Goal: Task Accomplishment & Management: Complete application form

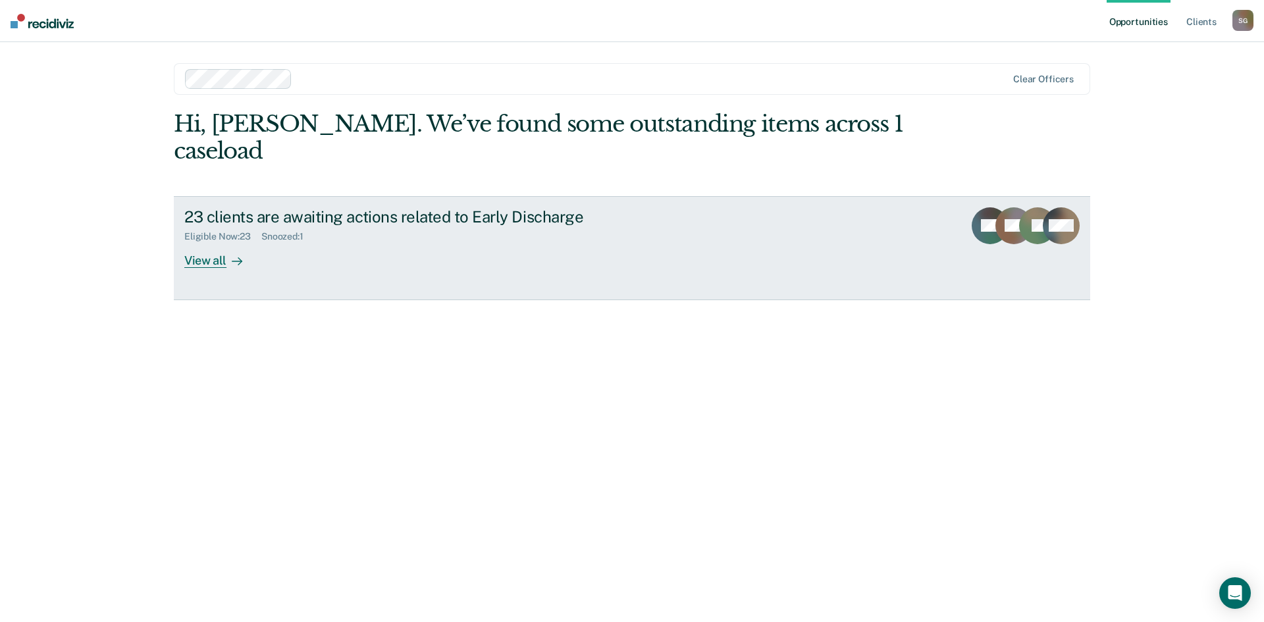
click at [205, 242] on div "View all" at bounding box center [221, 255] width 74 height 26
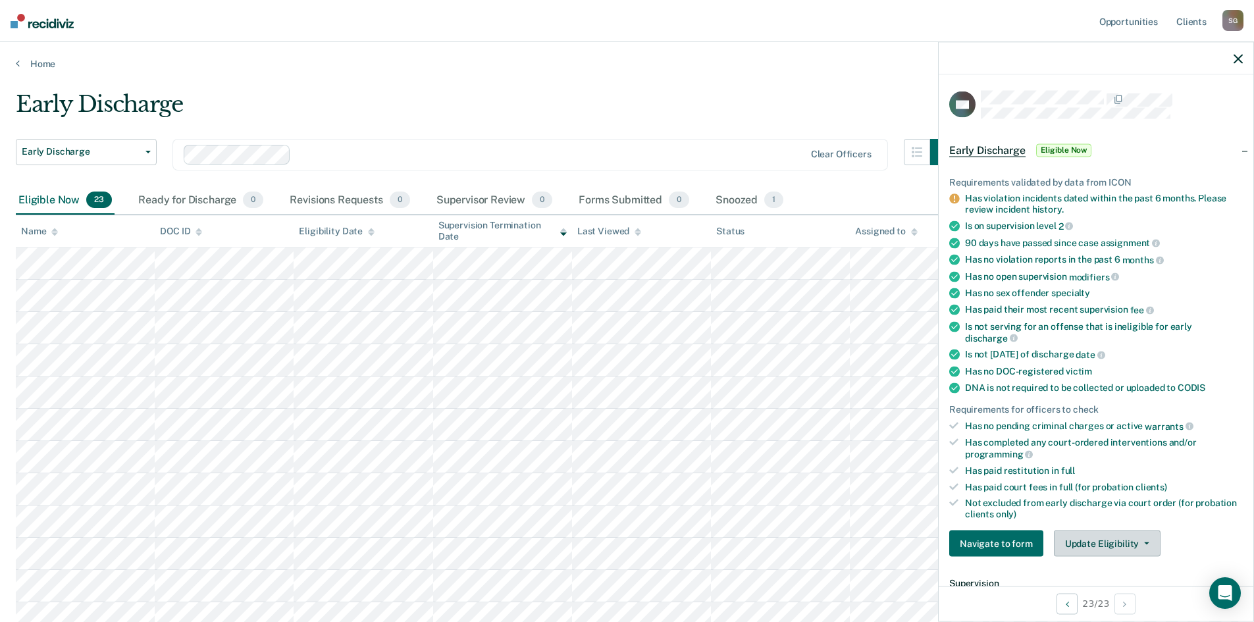
click at [1147, 547] on button "Update Eligibility" at bounding box center [1107, 544] width 107 height 26
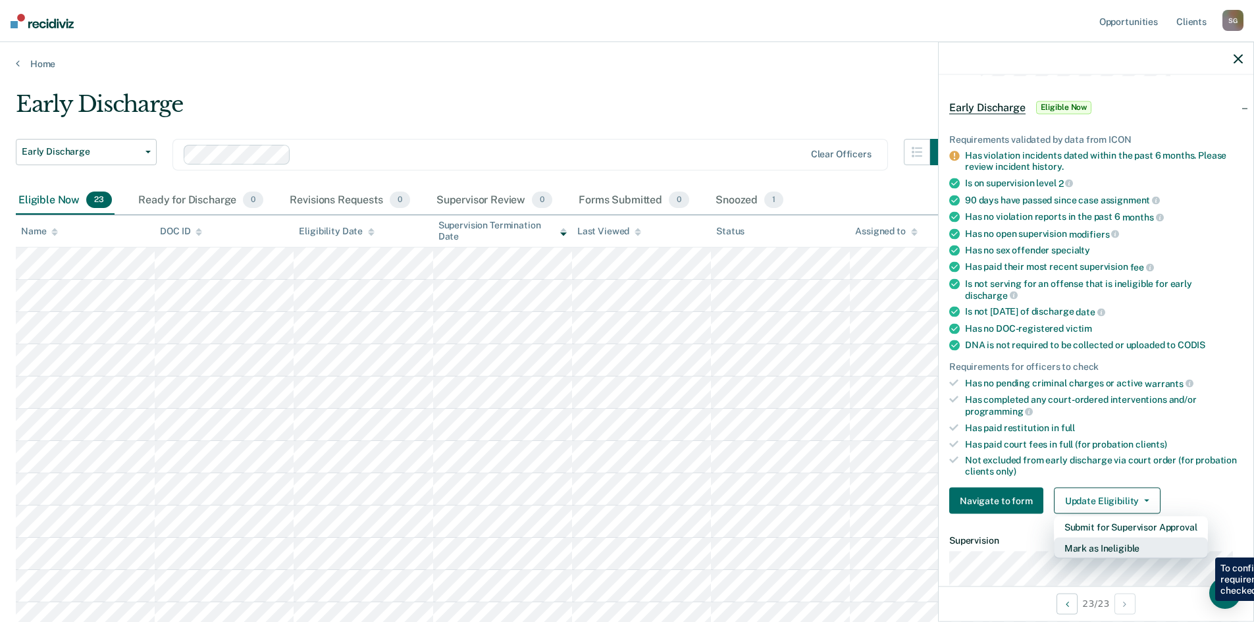
scroll to position [66, 0]
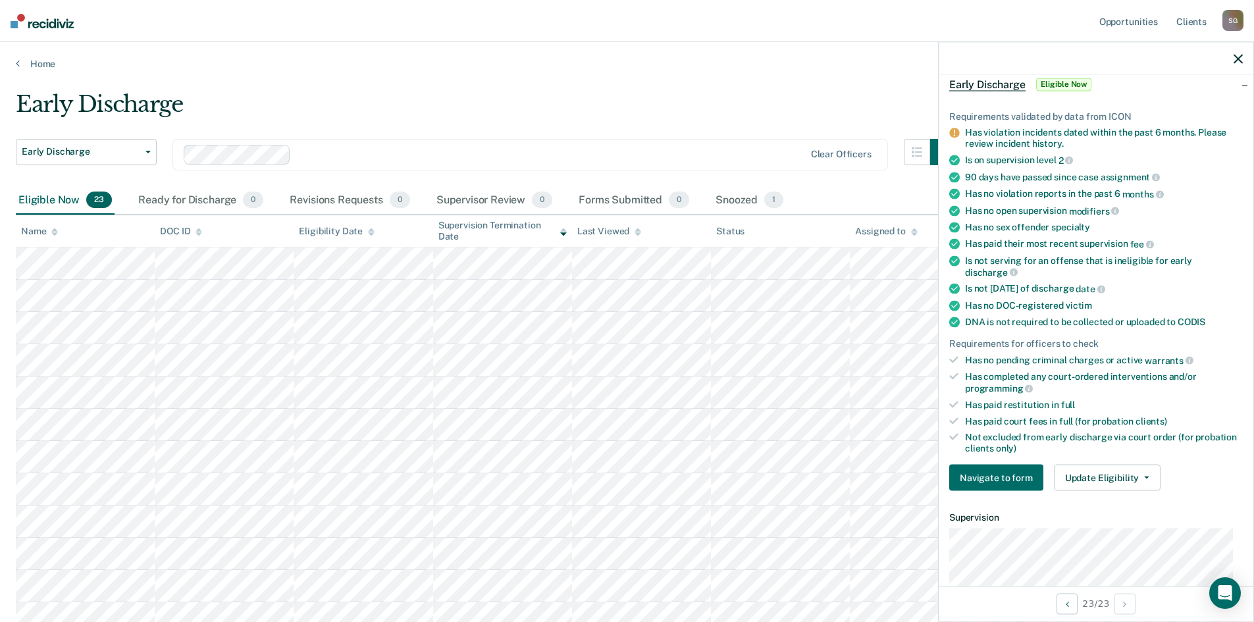
click at [1219, 488] on div "Navigate to form Update Eligibility Submit for Supervisor Approval Mark as Inel…" at bounding box center [1096, 478] width 294 height 26
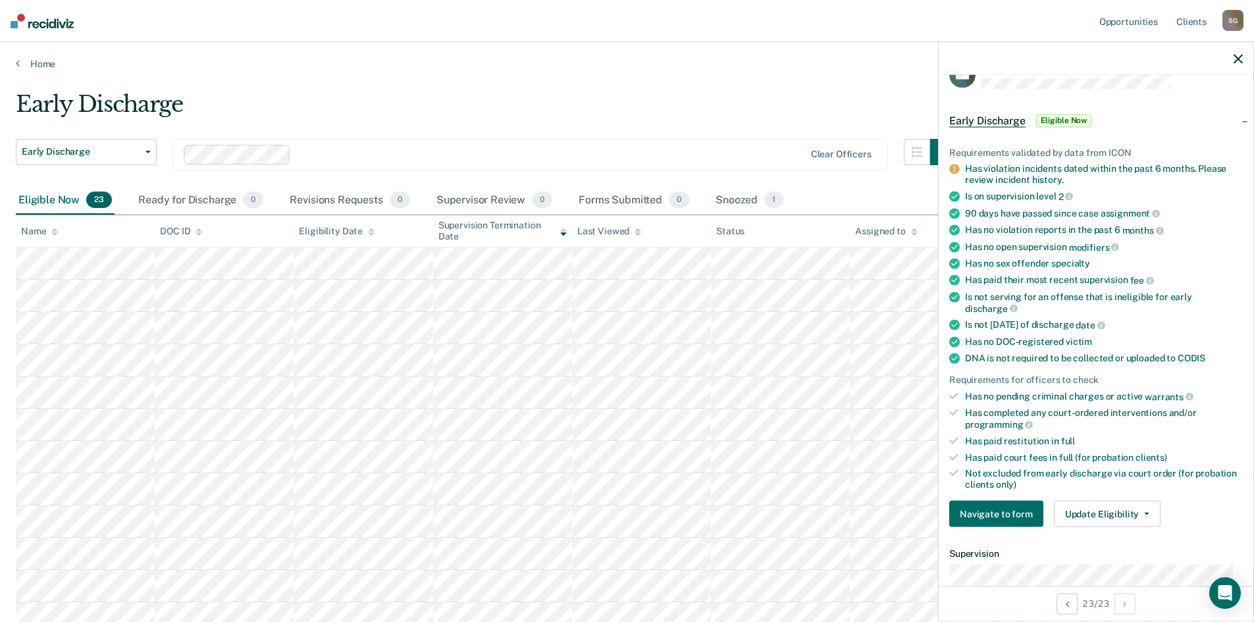
scroll to position [0, 0]
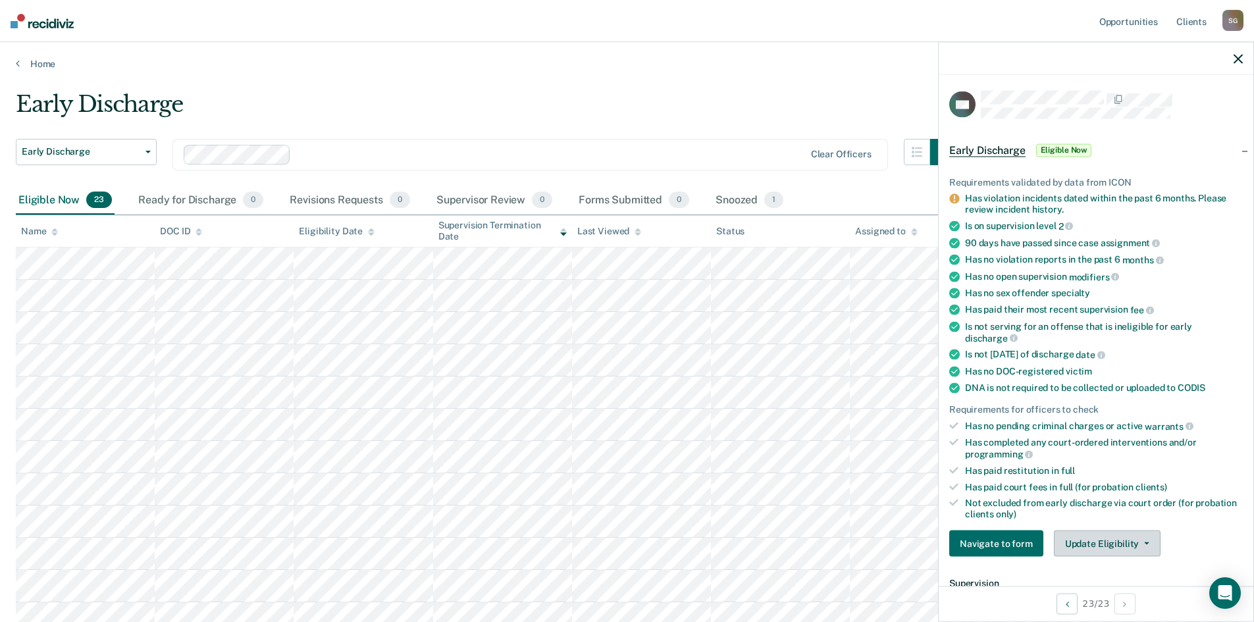
click at [1109, 543] on button "Update Eligibility" at bounding box center [1107, 544] width 107 height 26
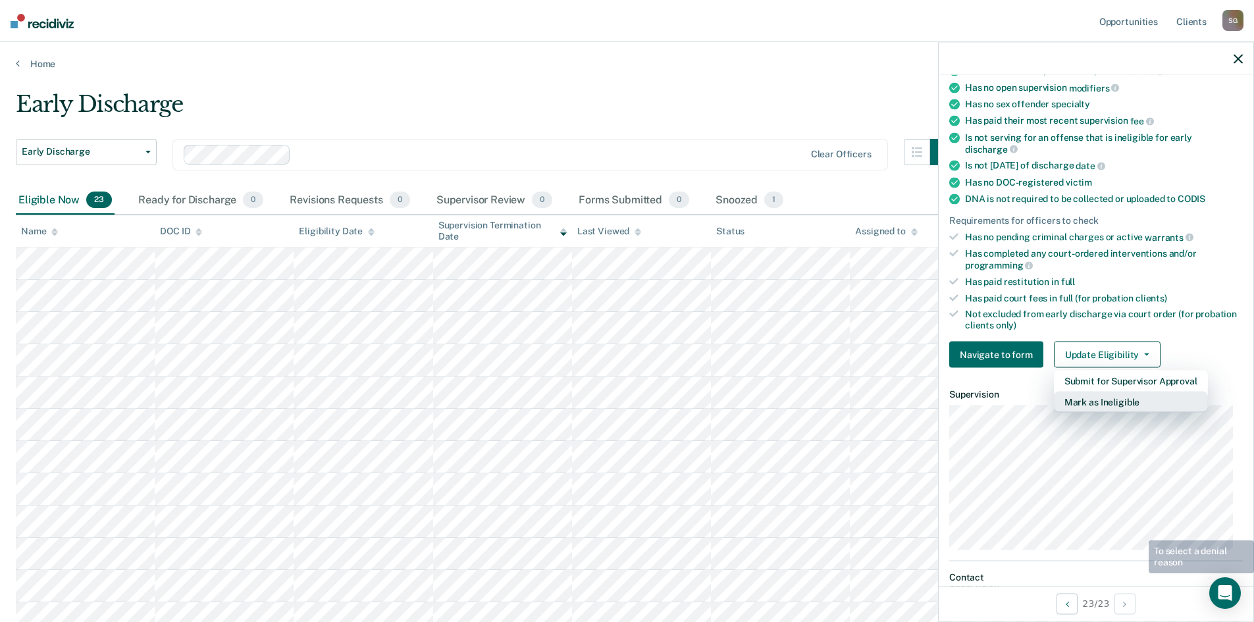
scroll to position [198, 0]
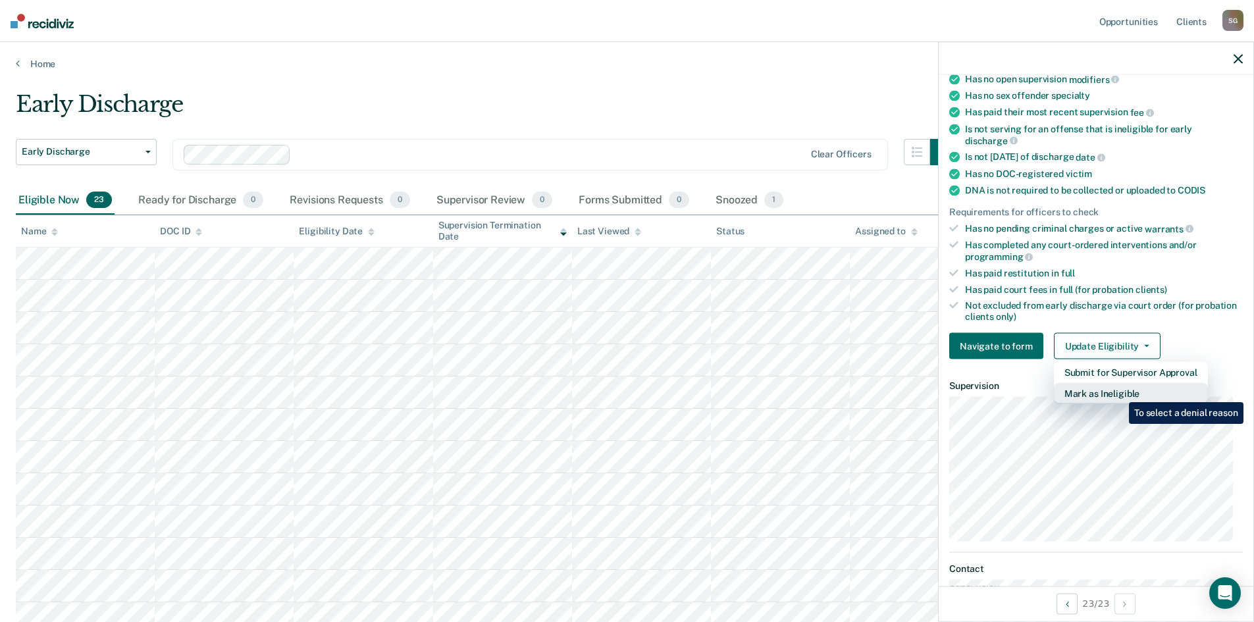
click at [1119, 392] on button "Mark as Ineligible" at bounding box center [1131, 393] width 154 height 21
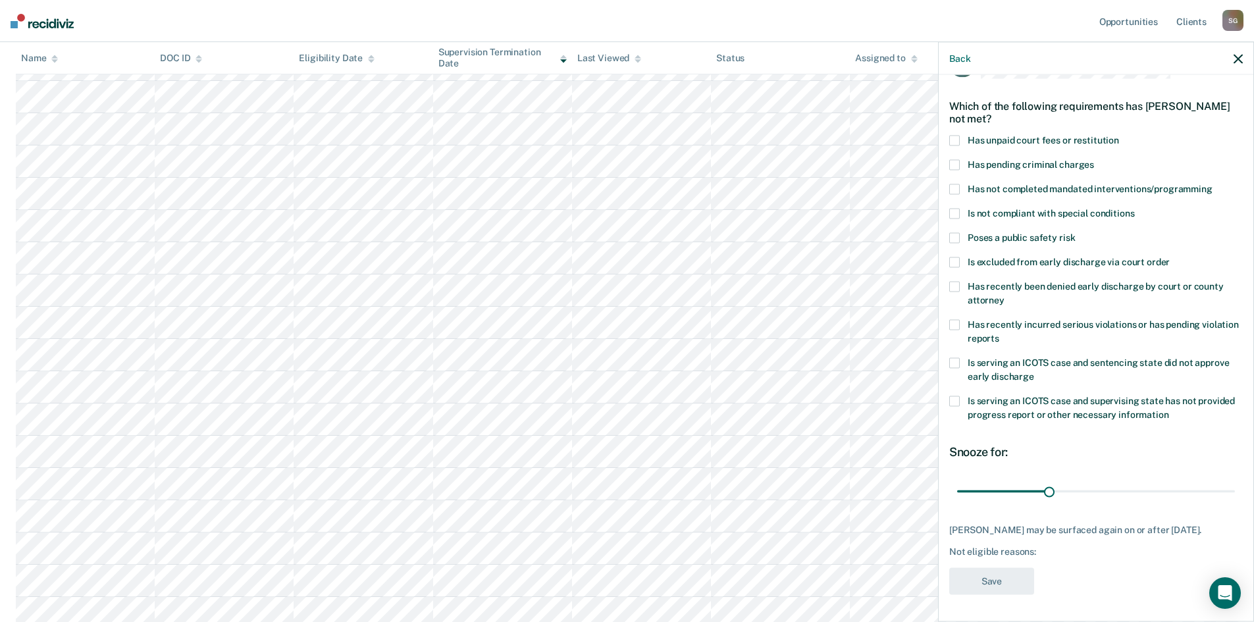
scroll to position [0, 0]
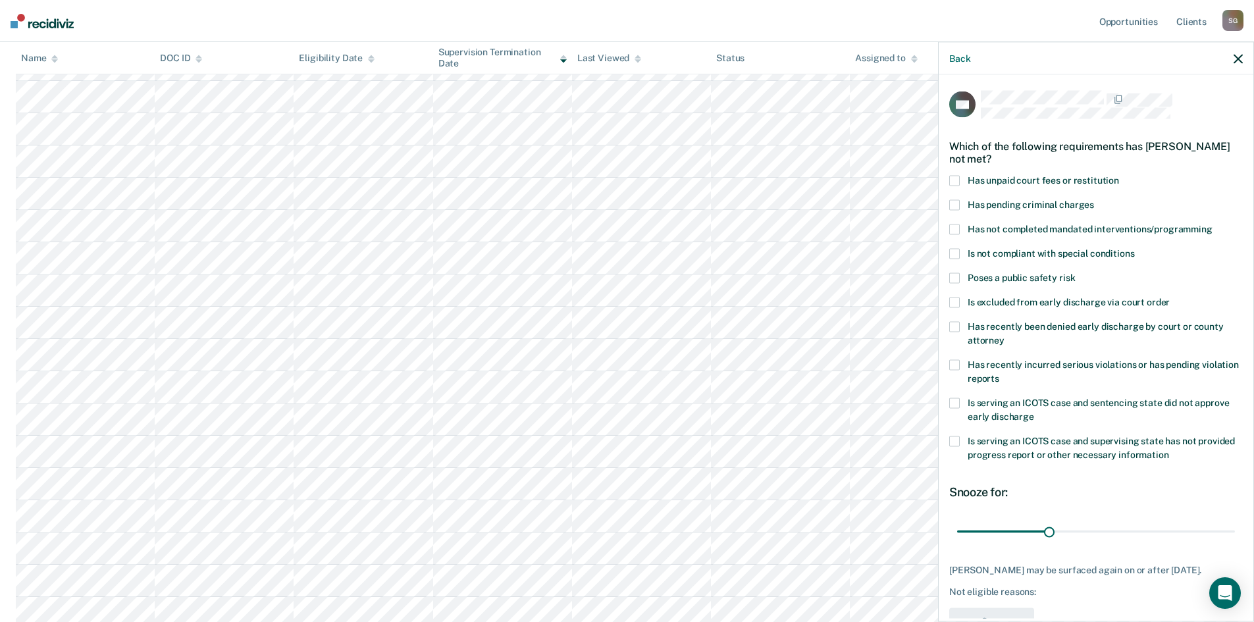
click at [955, 176] on span at bounding box center [954, 181] width 11 height 11
click at [953, 228] on span at bounding box center [954, 230] width 11 height 11
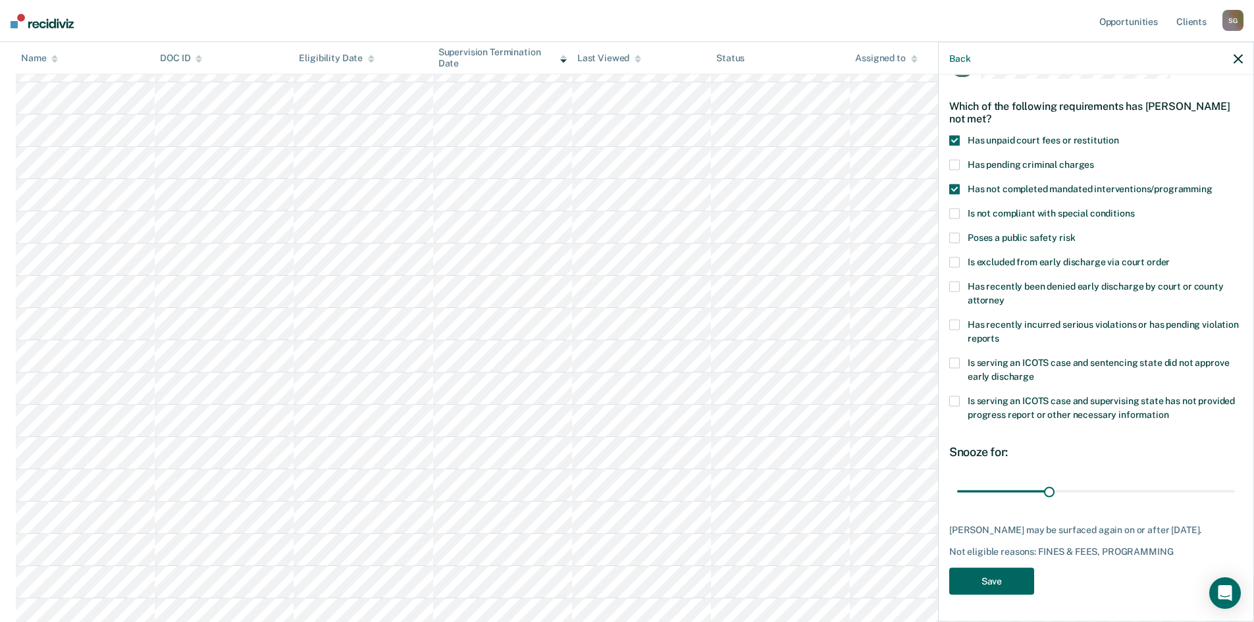
click at [990, 587] on button "Save" at bounding box center [991, 581] width 85 height 27
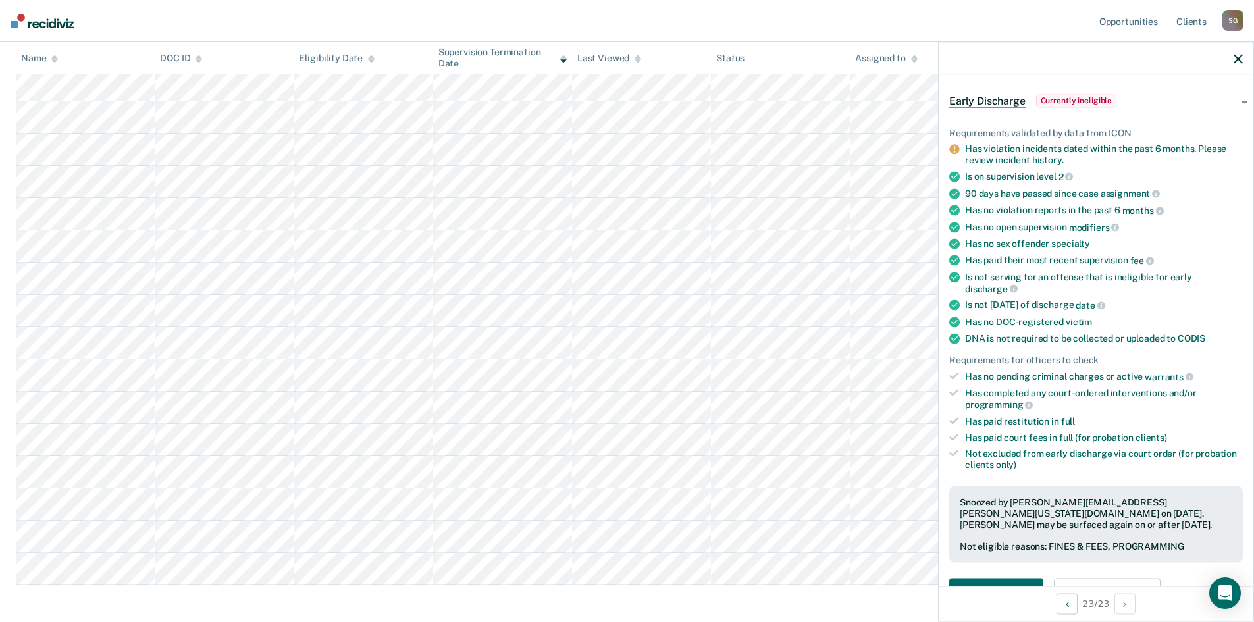
scroll to position [395, 0]
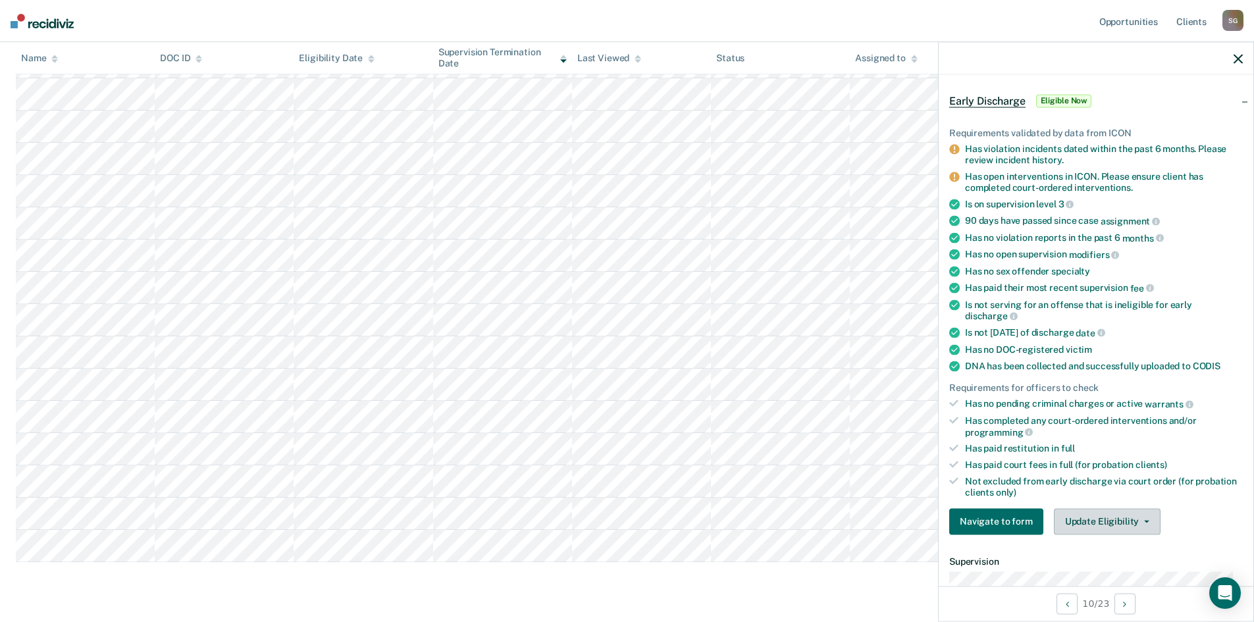
click at [1129, 521] on button "Update Eligibility" at bounding box center [1107, 521] width 107 height 26
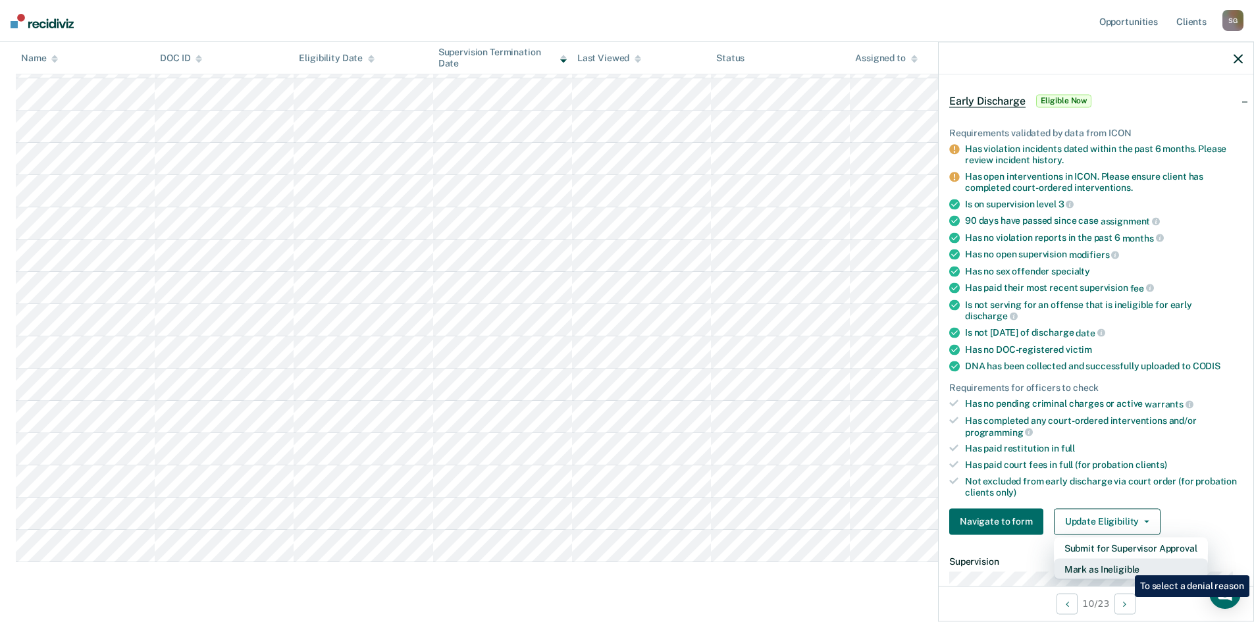
click at [1125, 566] on button "Mark as Ineligible" at bounding box center [1131, 568] width 154 height 21
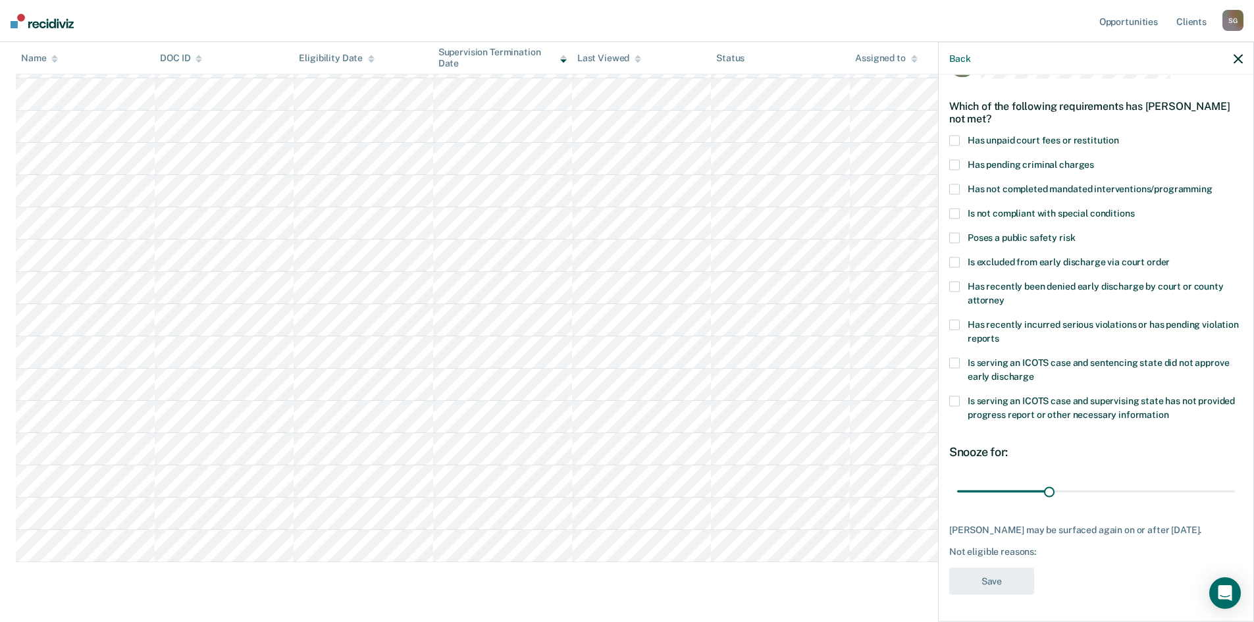
click at [957, 184] on span at bounding box center [954, 189] width 11 height 11
click at [951, 320] on span at bounding box center [954, 325] width 11 height 11
click at [1019, 588] on button "Save" at bounding box center [991, 581] width 85 height 27
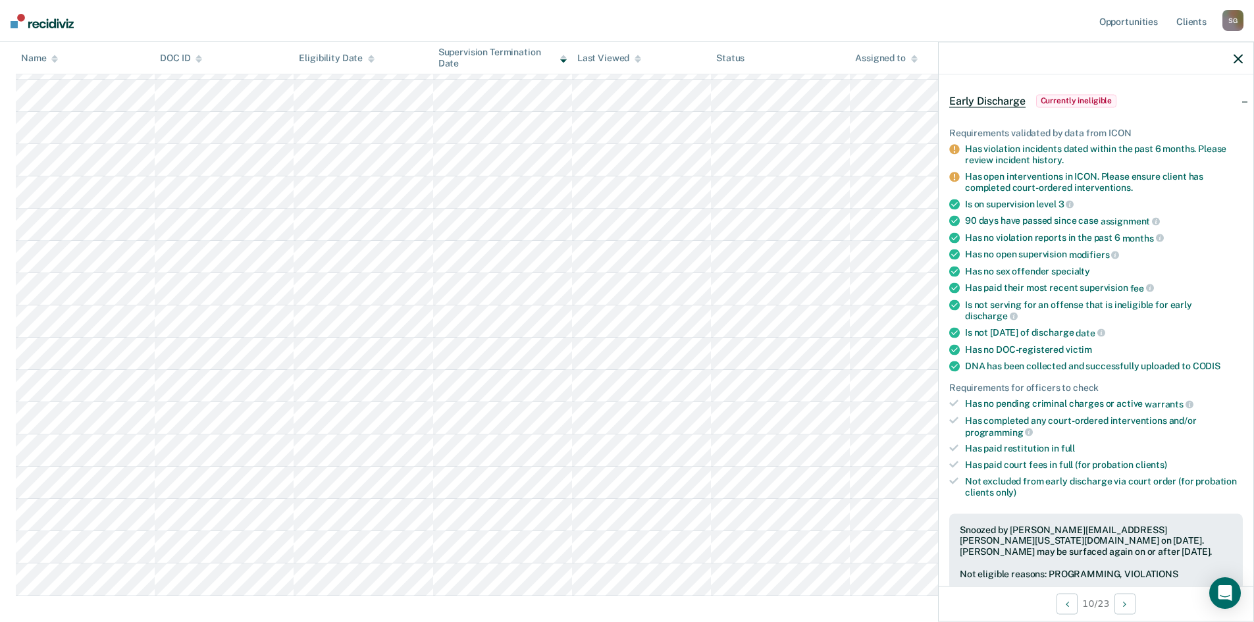
scroll to position [263, 0]
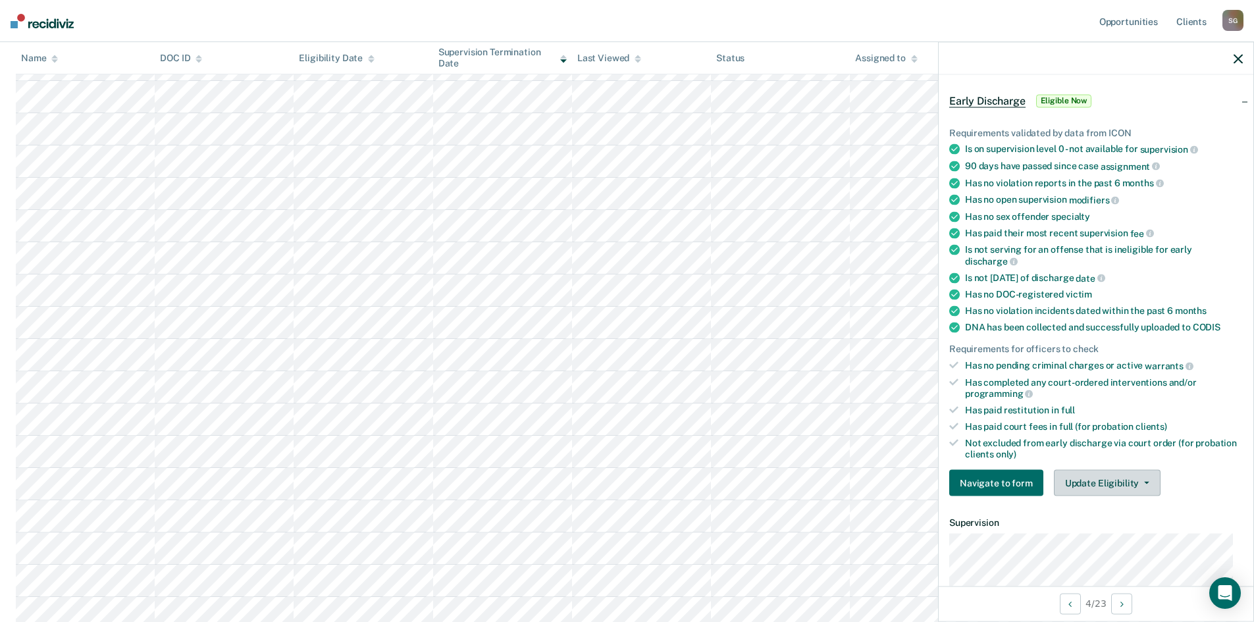
click at [1131, 481] on button "Update Eligibility" at bounding box center [1107, 483] width 107 height 26
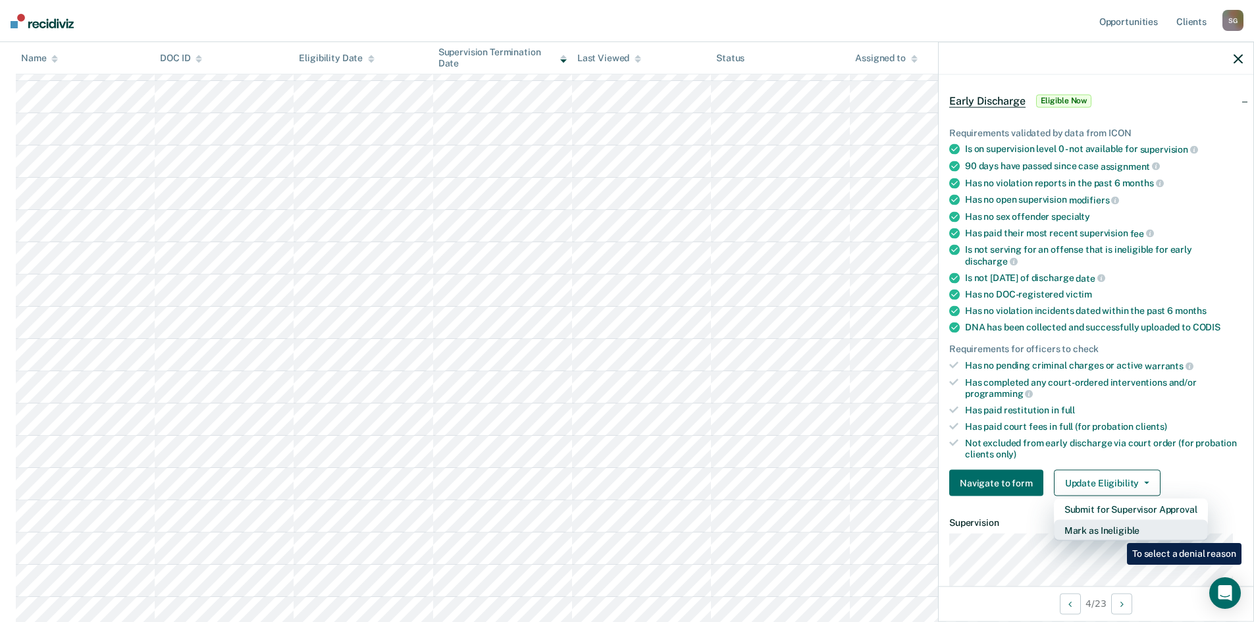
click at [1117, 533] on button "Mark as Ineligible" at bounding box center [1131, 530] width 154 height 21
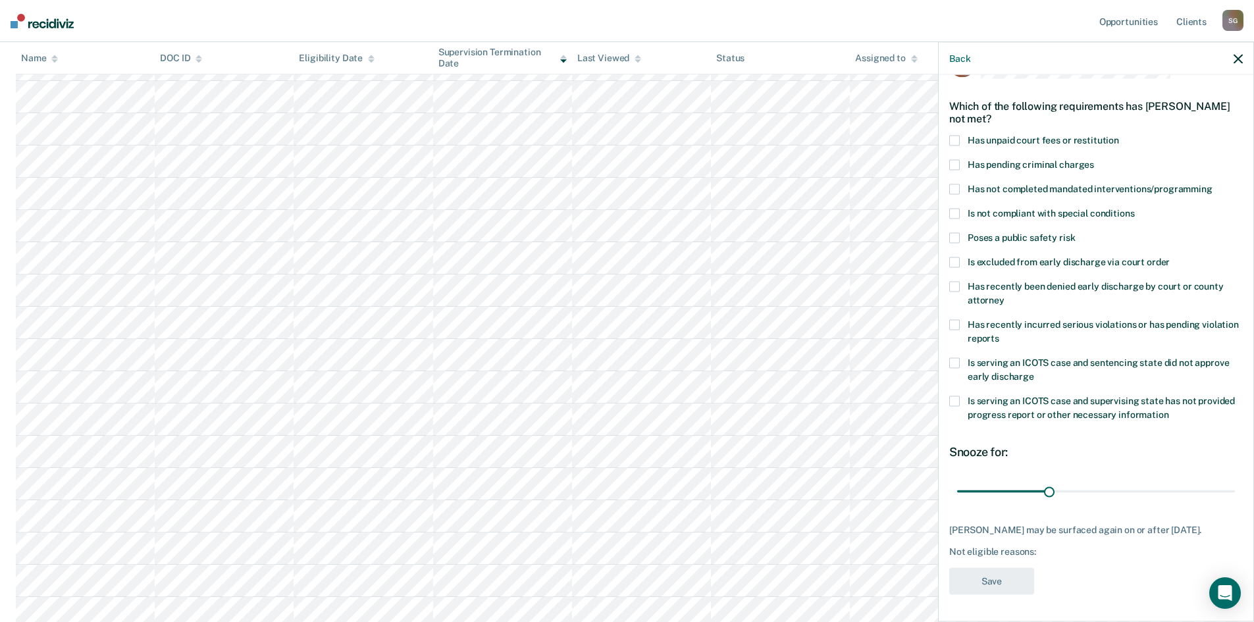
click at [959, 136] on span at bounding box center [954, 141] width 11 height 11
click at [981, 585] on button "Save" at bounding box center [991, 581] width 85 height 27
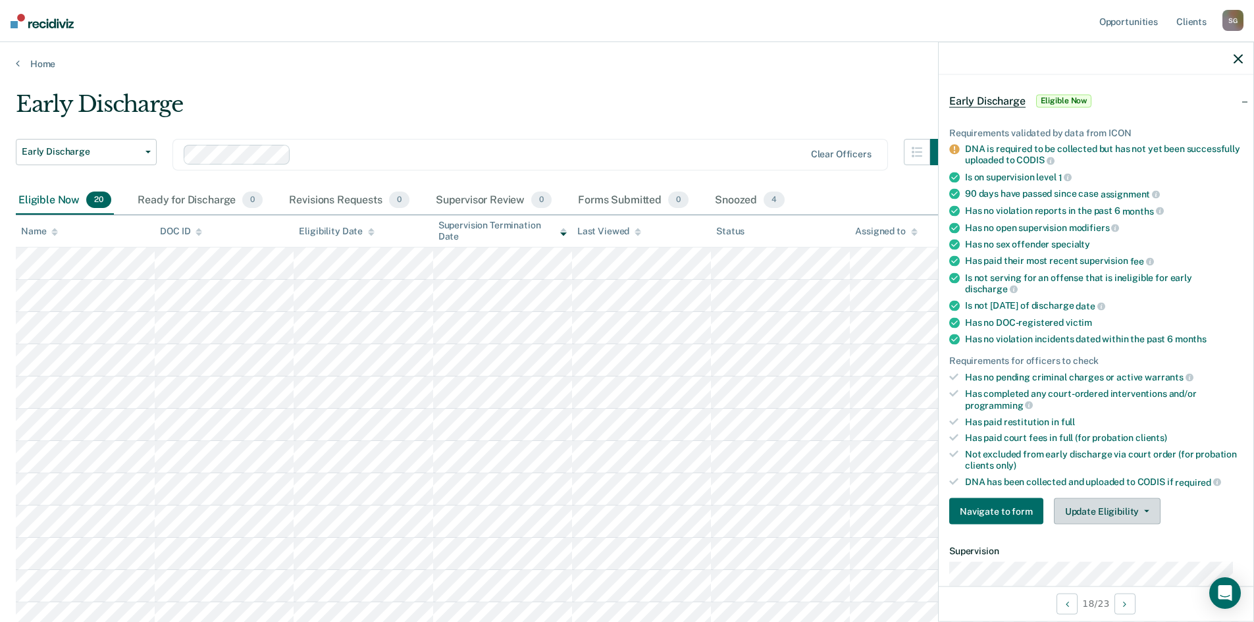
click at [1130, 514] on button "Update Eligibility" at bounding box center [1107, 511] width 107 height 26
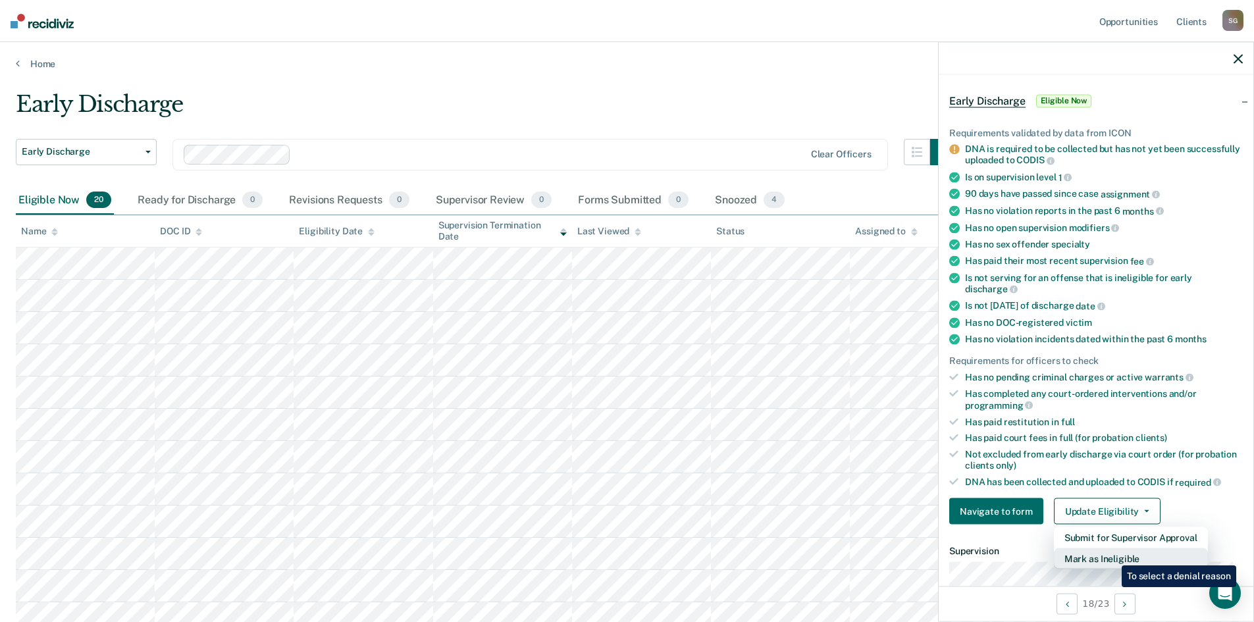
click at [1112, 556] on button "Mark as Ineligible" at bounding box center [1131, 558] width 154 height 21
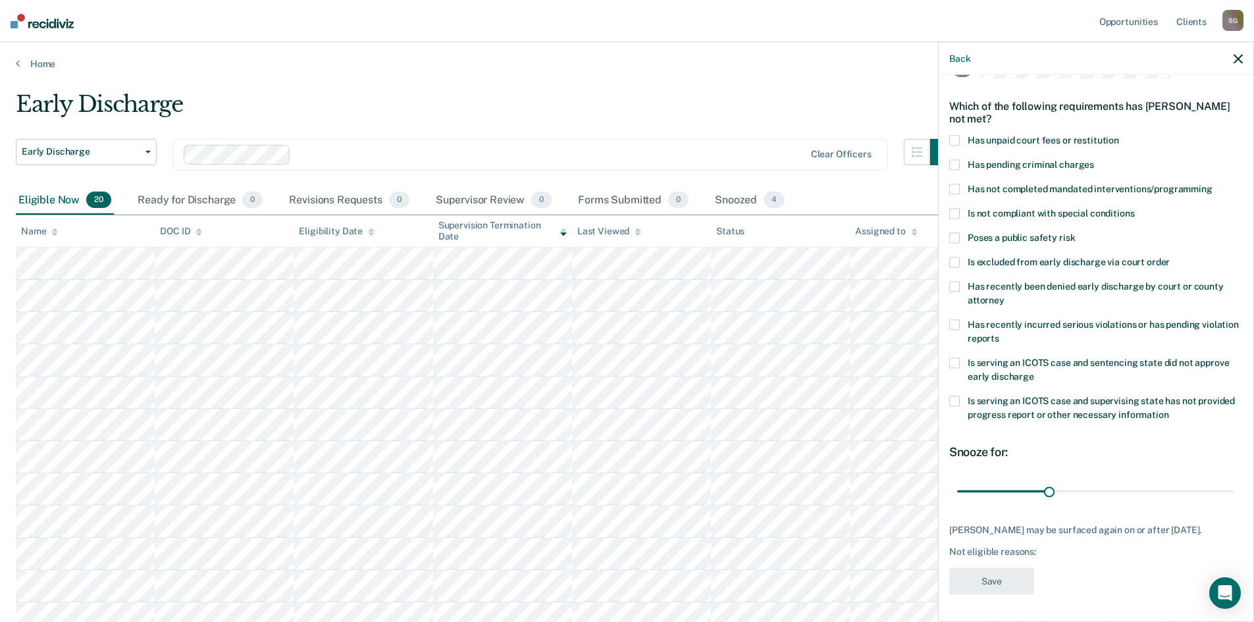
click at [960, 184] on label "Has not completed mandated interventions/programming" at bounding box center [1096, 191] width 294 height 14
click at [984, 572] on button "Save" at bounding box center [991, 581] width 85 height 27
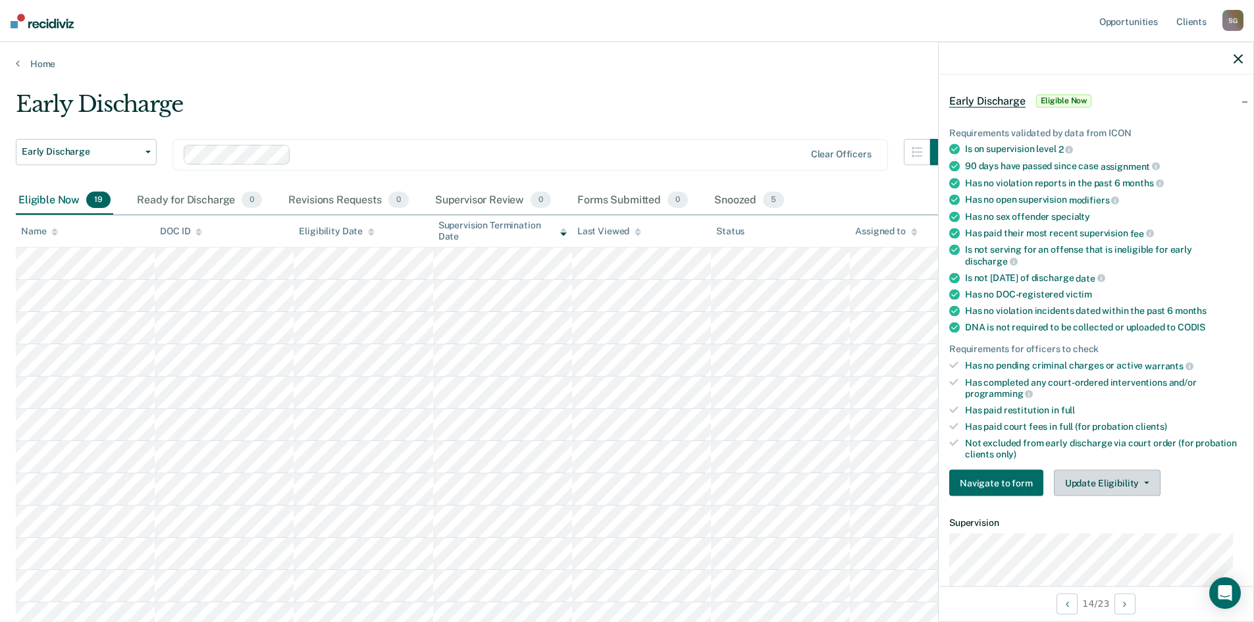
click at [1113, 482] on button "Update Eligibility" at bounding box center [1107, 483] width 107 height 26
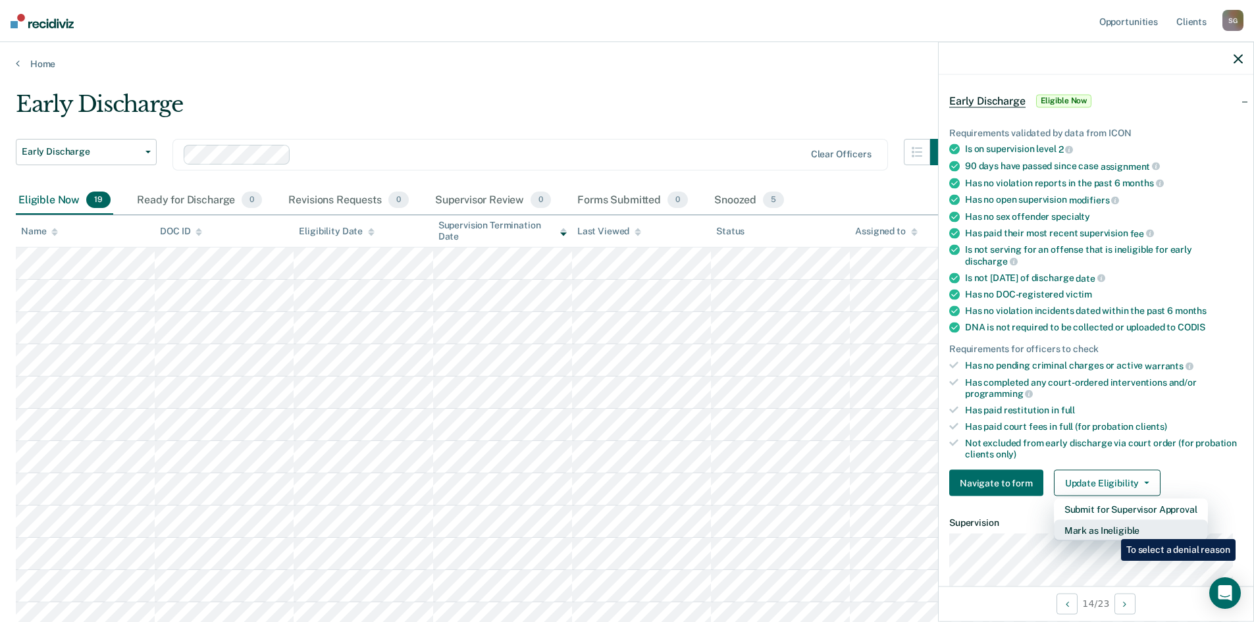
click at [1111, 529] on button "Mark as Ineligible" at bounding box center [1131, 530] width 154 height 21
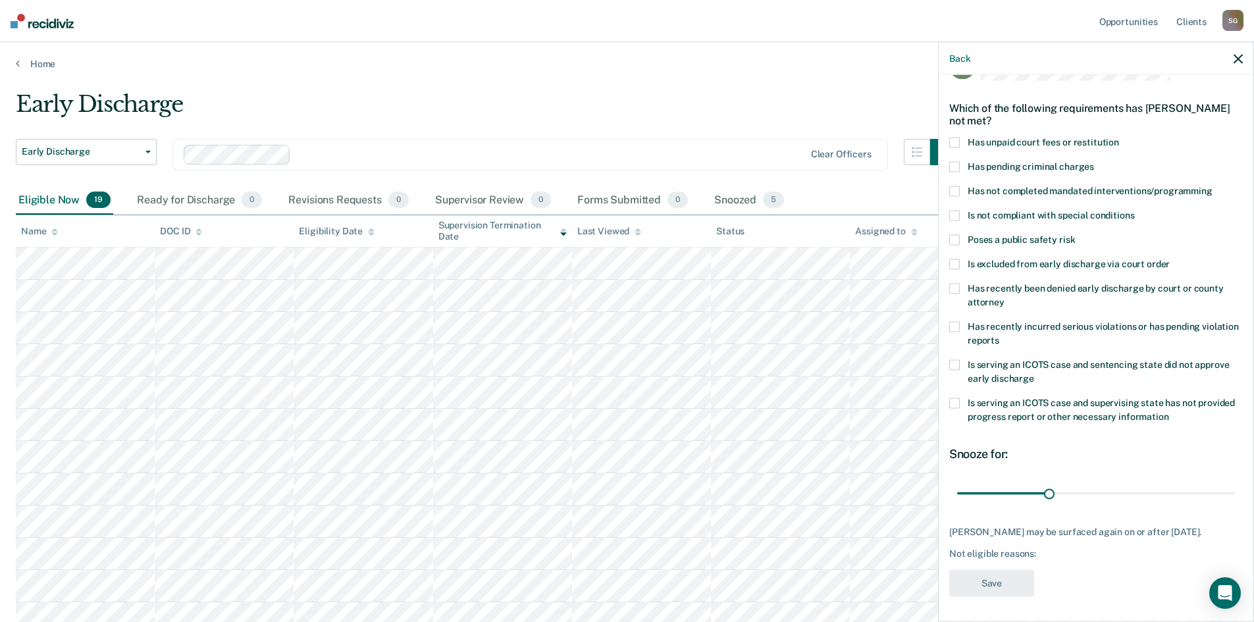
click at [957, 192] on span at bounding box center [954, 191] width 11 height 11
click at [1024, 576] on button "Save" at bounding box center [991, 583] width 85 height 27
